Goal: Task Accomplishment & Management: Use online tool/utility

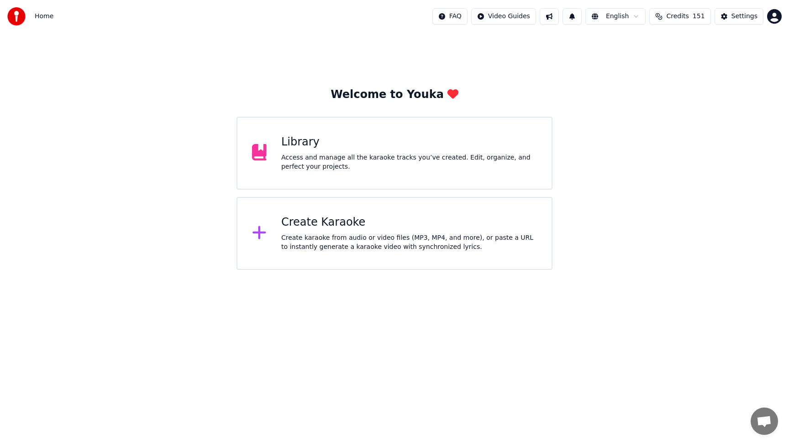
click at [366, 161] on div "Access and manage all the karaoke tracks you’ve created. Edit, organize, and pe…" at bounding box center [409, 162] width 256 height 18
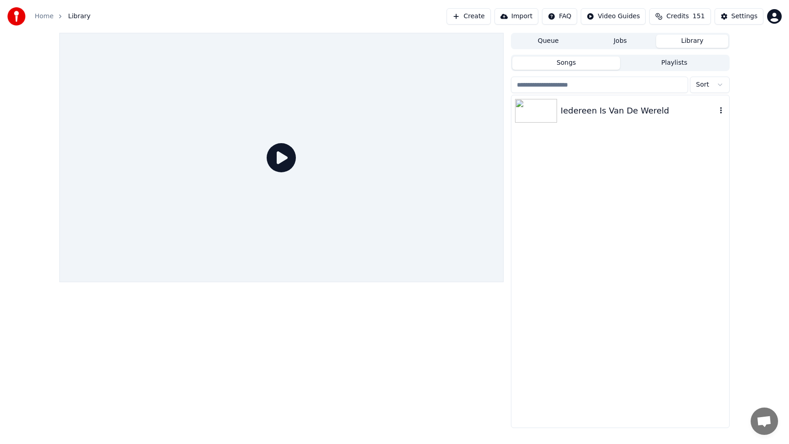
click at [600, 111] on div "Iedereen Is Van De Wereld" at bounding box center [638, 111] width 156 height 13
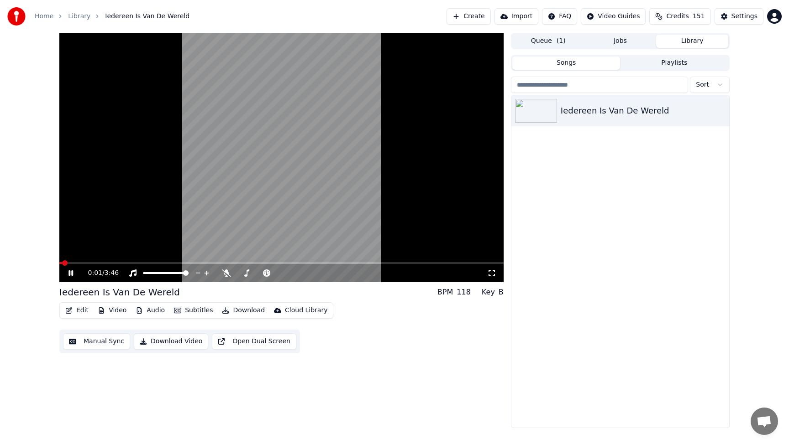
click at [78, 313] on button "Edit" at bounding box center [77, 310] width 31 height 13
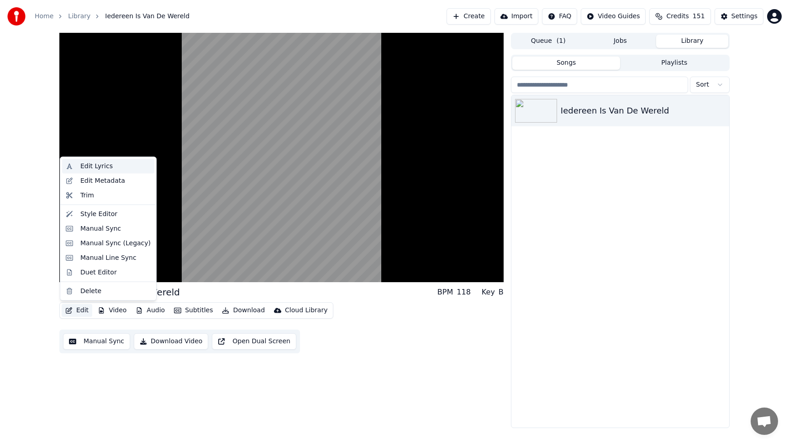
click at [97, 167] on div "Edit Lyrics" at bounding box center [96, 166] width 32 height 9
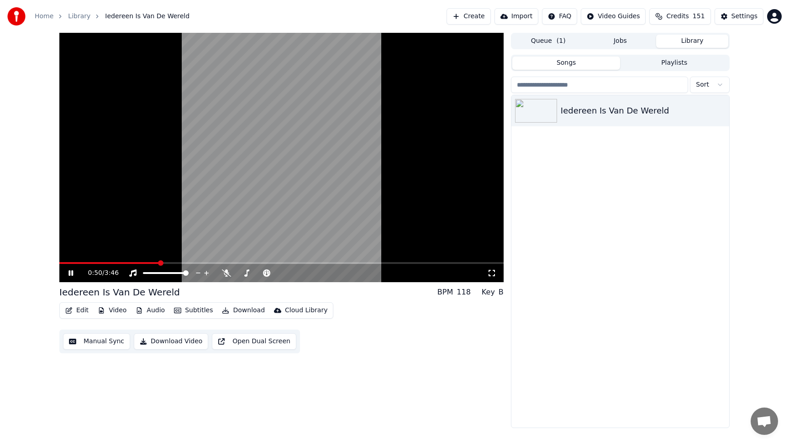
click at [137, 263] on span at bounding box center [109, 263] width 100 height 2
click at [125, 262] on span at bounding box center [99, 263] width 81 height 2
click at [137, 263] on span at bounding box center [281, 263] width 444 height 2
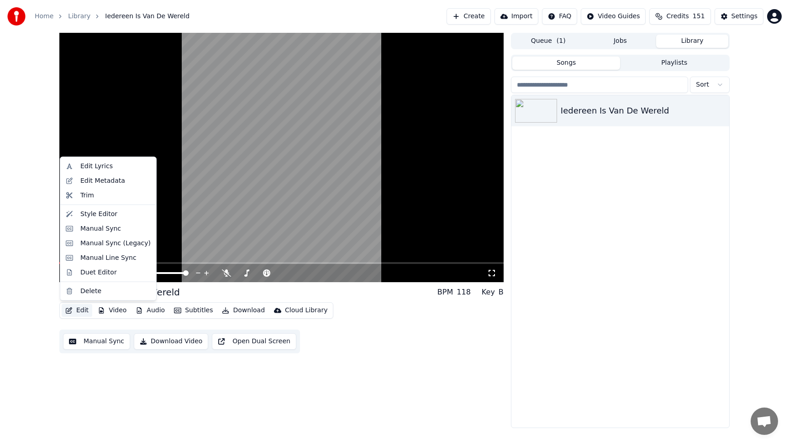
click at [91, 312] on button "Edit" at bounding box center [77, 310] width 31 height 13
click at [115, 183] on div "Edit Metadata" at bounding box center [102, 180] width 45 height 9
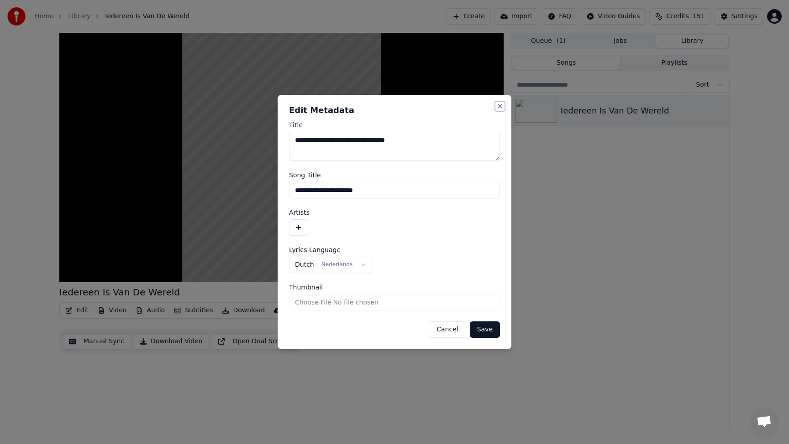
click at [498, 109] on button "Close" at bounding box center [499, 106] width 7 height 7
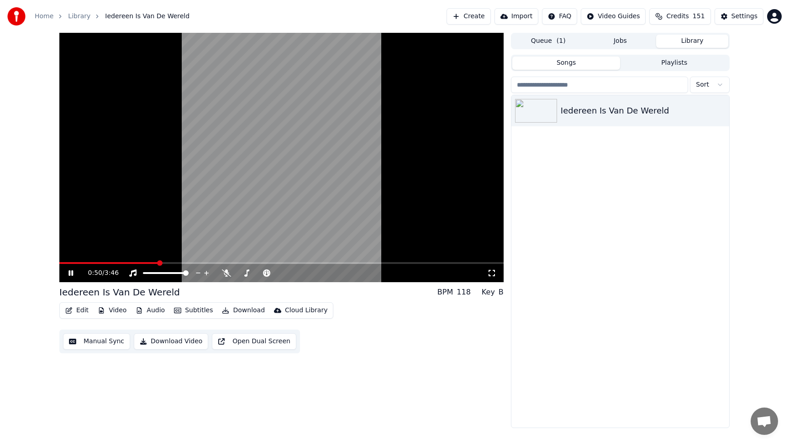
click at [68, 272] on icon at bounding box center [77, 273] width 21 height 7
click at [79, 309] on button "Edit" at bounding box center [77, 310] width 31 height 13
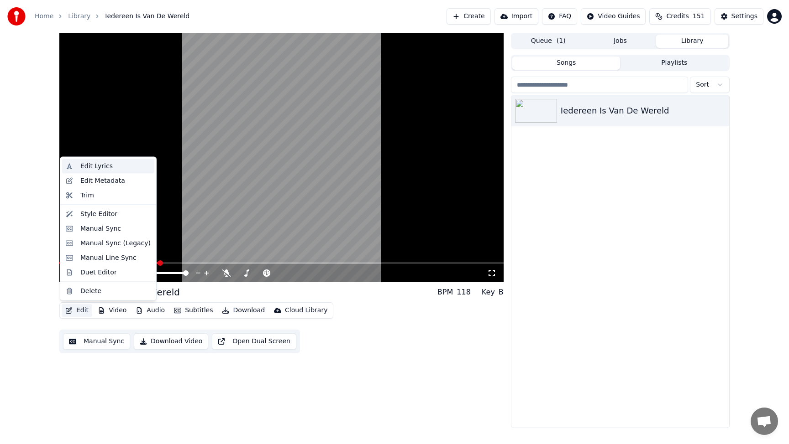
click at [105, 166] on div "Edit Lyrics" at bounding box center [96, 166] width 32 height 9
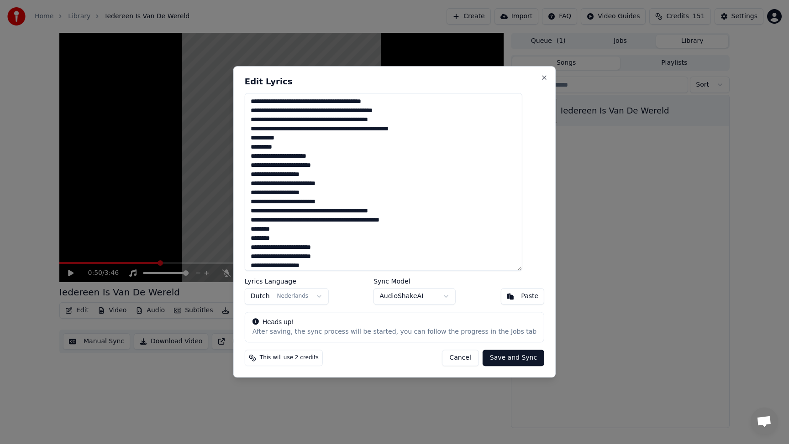
drag, startPoint x: 313, startPoint y: 252, endPoint x: 211, endPoint y: 60, distance: 217.8
click at [211, 60] on body "Home Library Iedereen Is Van De Wereld Create Import FAQ Video Guides Credits 1…" at bounding box center [394, 222] width 789 height 444
